Goal: Find contact information: Obtain details needed to contact an individual or organization

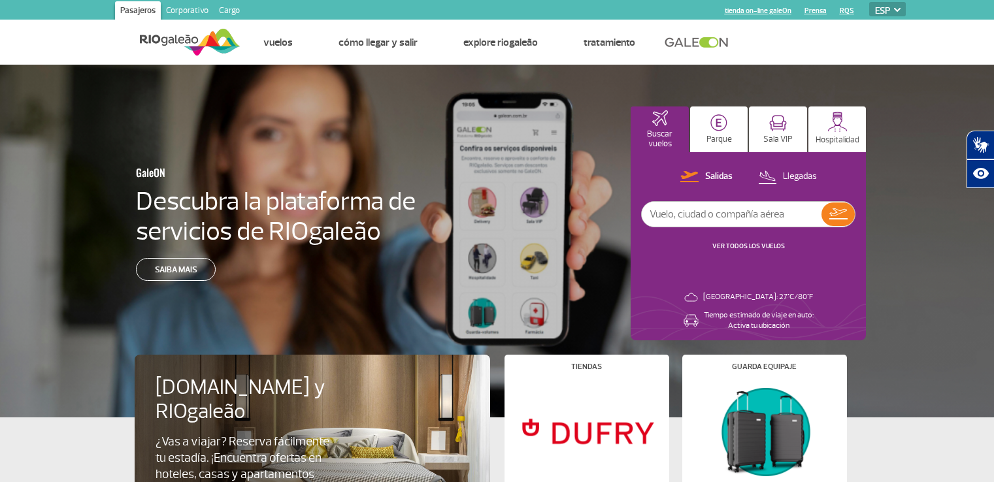
select select "es"
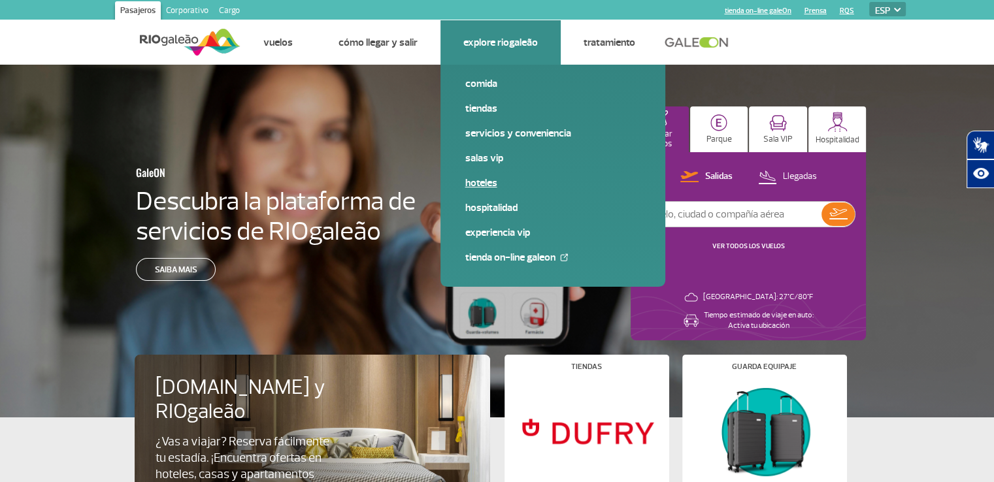
click at [486, 181] on link "Hoteles" at bounding box center [552, 183] width 175 height 14
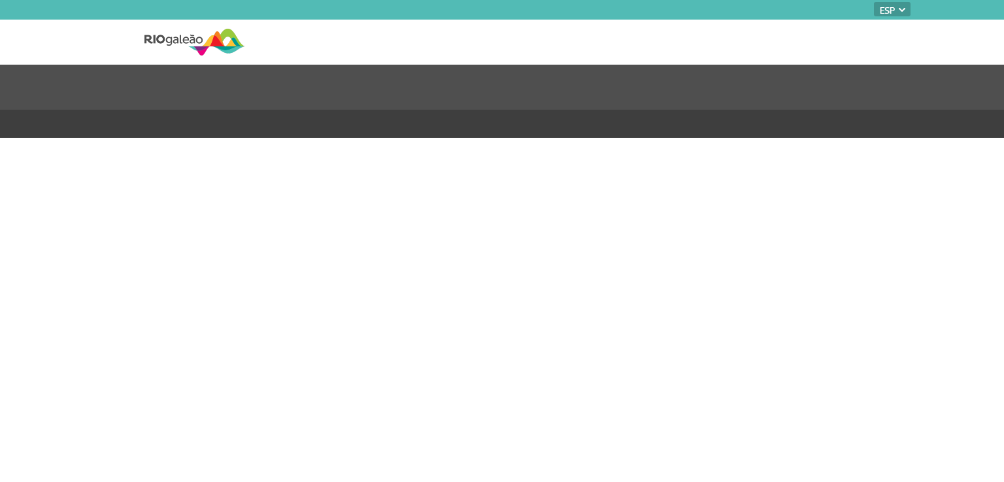
select select "es"
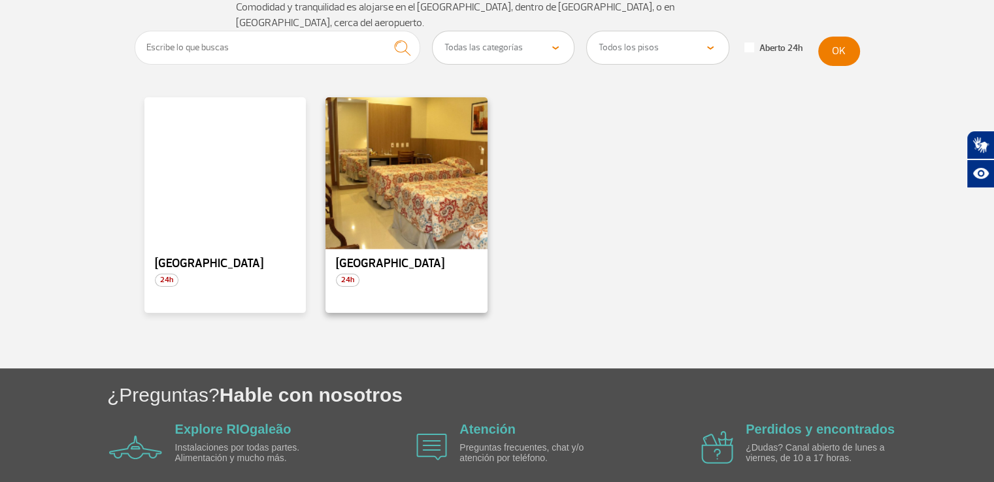
scroll to position [167, 0]
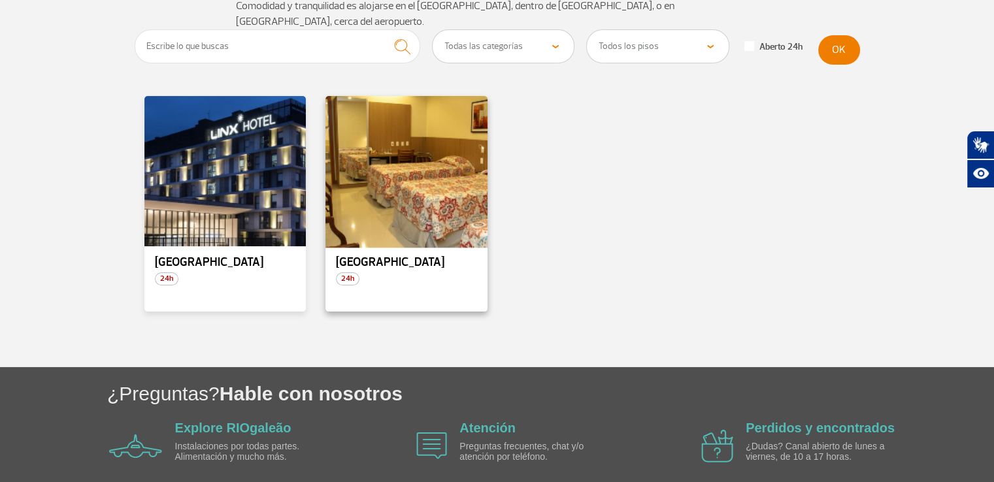
click at [404, 155] on div at bounding box center [406, 172] width 165 height 154
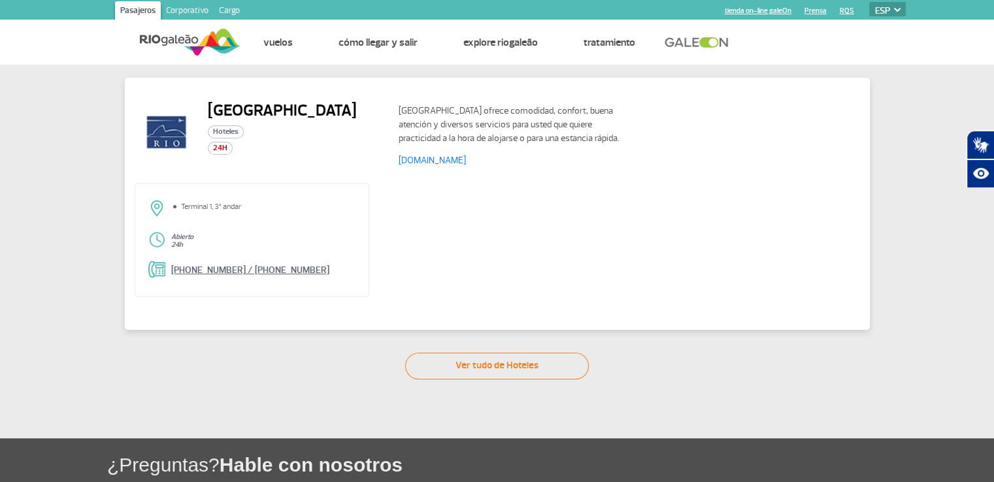
click at [299, 267] on link "+55 21 3383-9800 / +55 21 2468-8998" at bounding box center [250, 270] width 158 height 11
click at [203, 270] on link "+55 21 3383-9800 / +55 21 2468-8998" at bounding box center [250, 270] width 158 height 11
click at [217, 267] on link "+55 21 3383-9800 / +55 21 2468-8998" at bounding box center [250, 270] width 158 height 11
click at [440, 158] on link "www.rioaeroportohotel.com.br" at bounding box center [432, 160] width 67 height 11
